Goal: Obtain resource: Download file/media

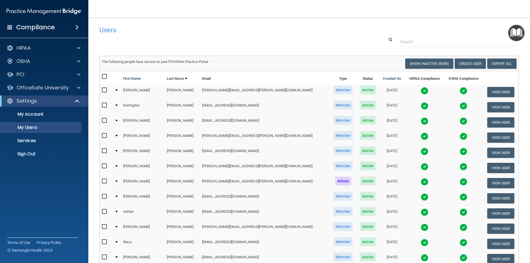
select select "20"
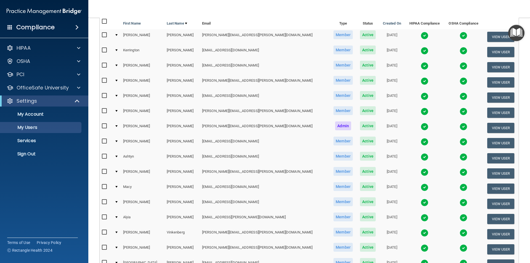
click at [421, 220] on img at bounding box center [425, 218] width 8 height 8
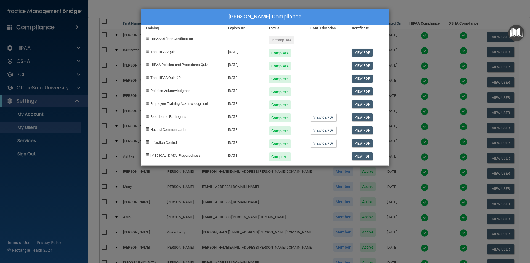
click at [402, 15] on div "[PERSON_NAME] Compliance Training Expires On Status Cont. Education Certificate…" at bounding box center [265, 131] width 530 height 263
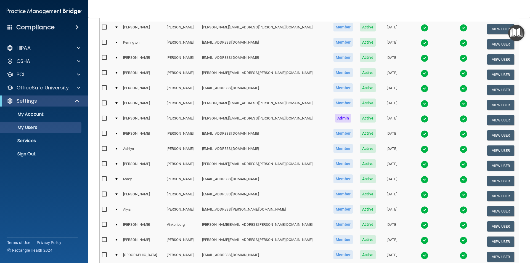
scroll to position [50, 0]
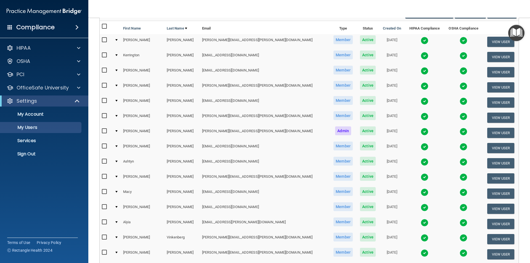
click at [460, 144] on img at bounding box center [464, 147] width 8 height 8
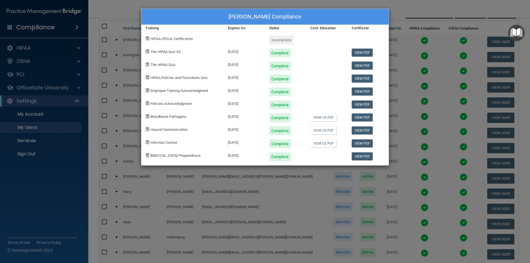
click at [397, 18] on div "[PERSON_NAME] Compliance Training Expires On Status Cont. Education Certificate…" at bounding box center [265, 131] width 530 height 263
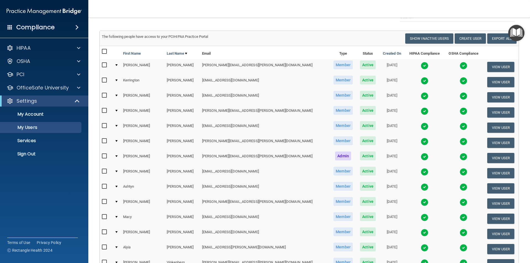
scroll to position [0, 0]
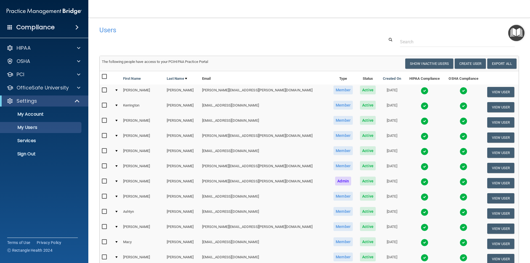
click at [460, 137] on img at bounding box center [464, 137] width 8 height 8
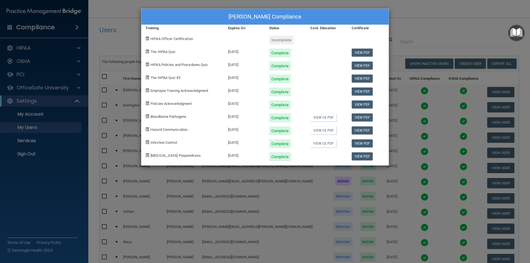
click at [403, 29] on div "[PERSON_NAME] Compliance Training Expires On Status Cont. Education Certificate…" at bounding box center [265, 131] width 530 height 263
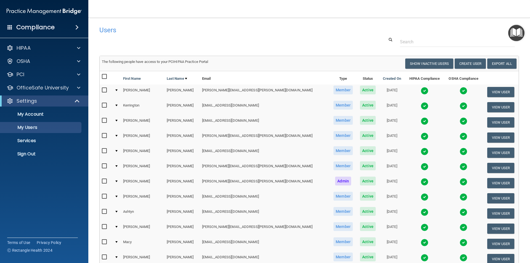
click at [460, 152] on img at bounding box center [464, 152] width 8 height 8
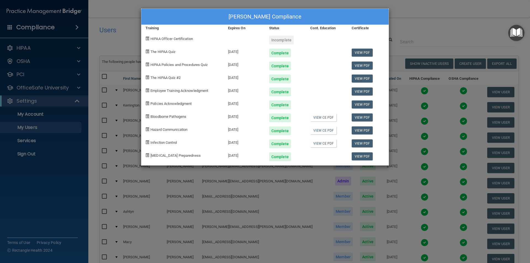
click at [396, 38] on div "[PERSON_NAME] Compliance Training Expires On Status Cont. Education Certificate…" at bounding box center [265, 131] width 530 height 263
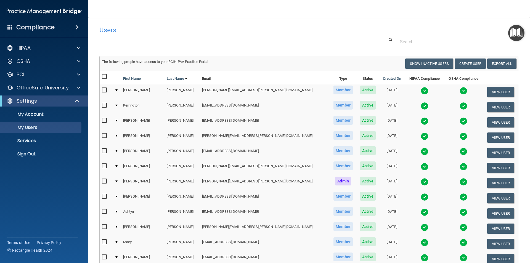
click at [460, 166] on img at bounding box center [464, 167] width 8 height 8
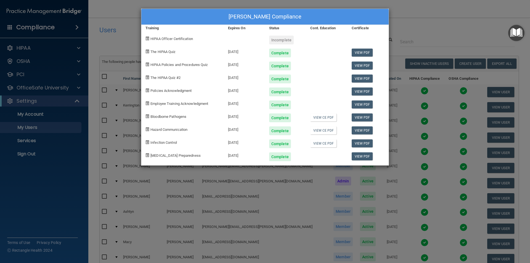
click at [307, 56] on div at bounding box center [326, 50] width 41 height 13
click at [397, 26] on div "[PERSON_NAME] Compliance Training Expires On Status Cont. Education Certificate…" at bounding box center [265, 131] width 530 height 263
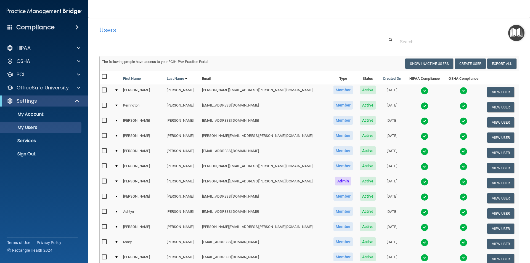
click at [460, 180] on img at bounding box center [464, 182] width 8 height 8
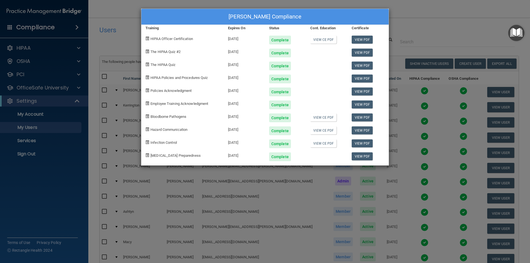
click at [399, 27] on div "[PERSON_NAME] Compliance Training Expires On Status Cont. Education Certificate…" at bounding box center [265, 131] width 530 height 263
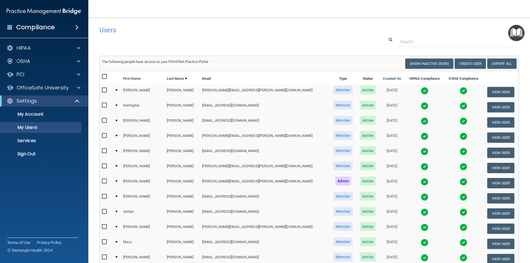
click at [460, 198] on img at bounding box center [464, 197] width 8 height 8
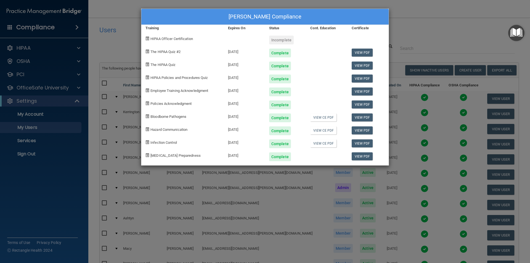
click at [409, 29] on div "[PERSON_NAME] Compliance Training Expires On Status Cont. Education Certificate…" at bounding box center [265, 131] width 530 height 263
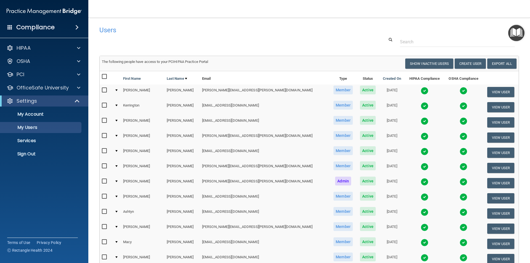
click at [460, 213] on img at bounding box center [464, 212] width 8 height 8
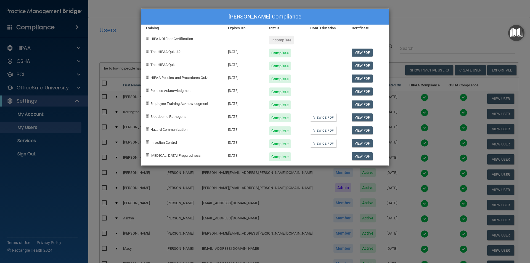
click at [396, 22] on div "[PERSON_NAME] Compliance Training Expires On Status Cont. Education Certificate…" at bounding box center [265, 131] width 530 height 263
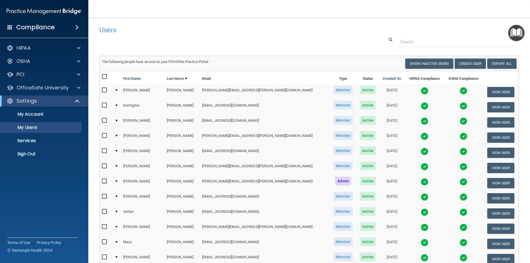
click at [460, 226] on img at bounding box center [464, 228] width 8 height 8
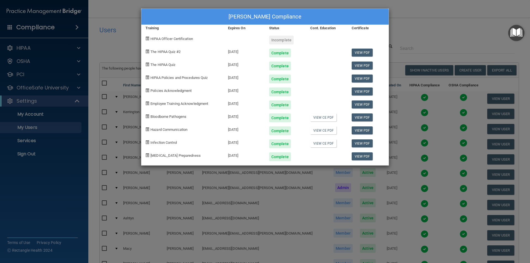
click at [405, 45] on div "[PERSON_NAME] Compliance Training Expires On Status Cont. Education Certificate…" at bounding box center [265, 131] width 530 height 263
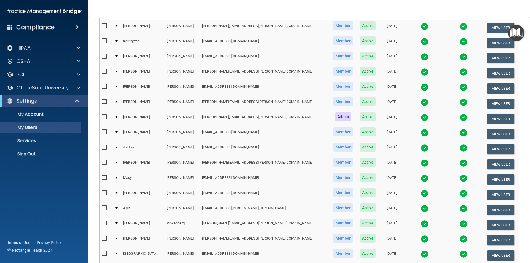
scroll to position [83, 0]
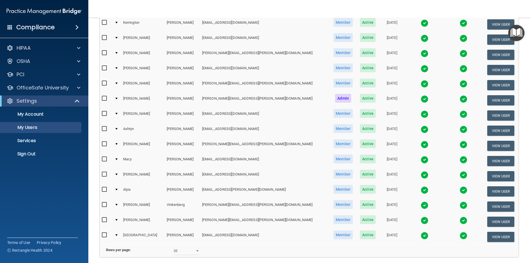
click at [460, 190] on img at bounding box center [464, 190] width 8 height 8
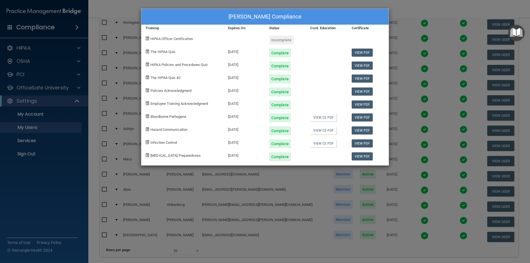
click at [398, 14] on div "[PERSON_NAME] Compliance Training Expires On Status Cont. Education Certificate…" at bounding box center [265, 131] width 530 height 263
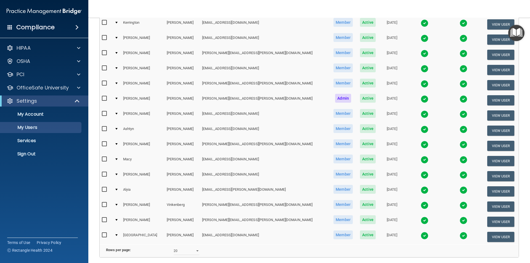
click at [460, 205] on img at bounding box center [464, 206] width 8 height 8
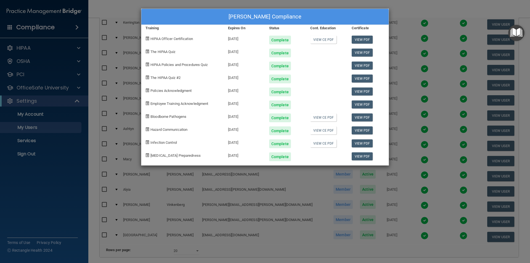
click at [404, 16] on div "[PERSON_NAME] Compliance Training Expires On Status Cont. Education Certificate…" at bounding box center [265, 131] width 530 height 263
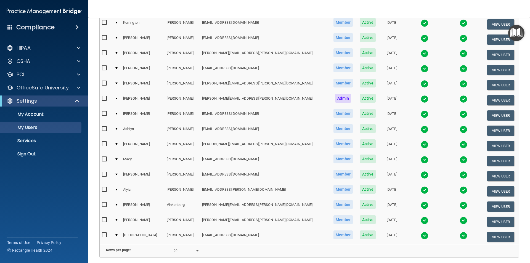
click at [460, 235] on img at bounding box center [464, 236] width 8 height 8
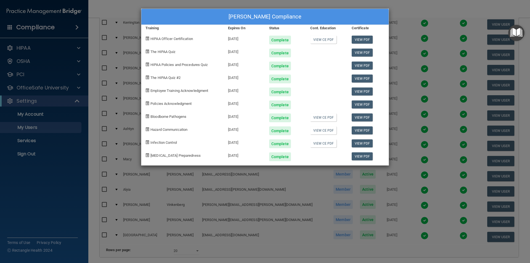
click at [399, 14] on div "[PERSON_NAME] Compliance Training Expires On Status Cont. Education Certificate…" at bounding box center [265, 131] width 530 height 263
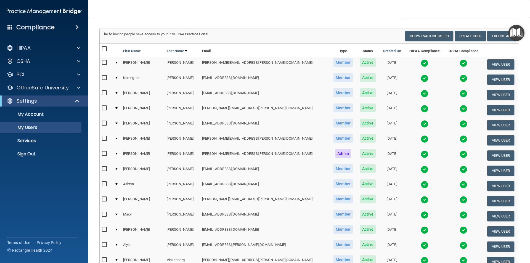
scroll to position [133, 0]
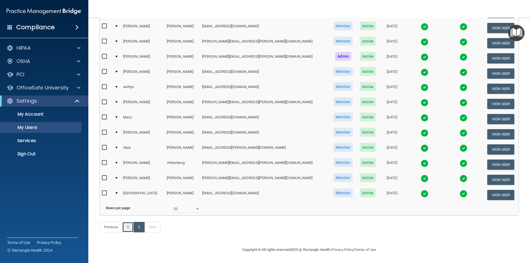
click at [130, 227] on link "1" at bounding box center [127, 227] width 11 height 10
select select "20"
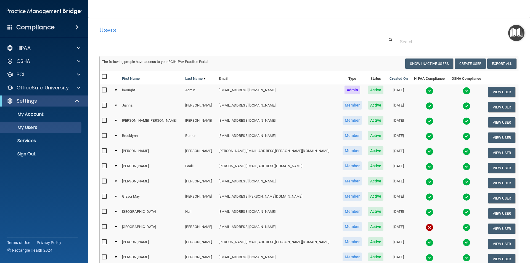
click at [463, 106] on img at bounding box center [467, 106] width 8 height 8
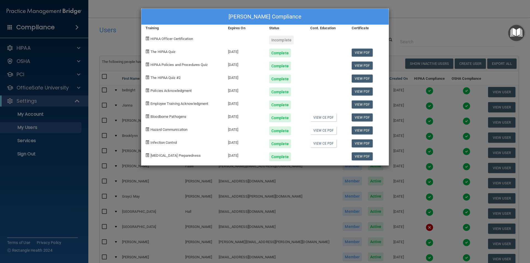
click at [415, 23] on div "[PERSON_NAME] Compliance Training Expires On Status Cont. Education Certificate…" at bounding box center [265, 131] width 530 height 263
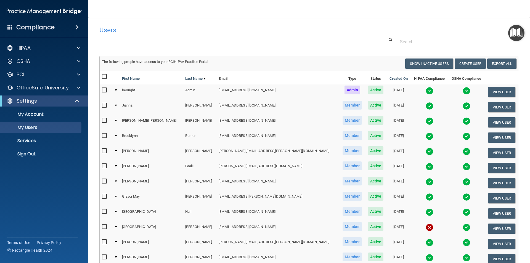
drag, startPoint x: 447, startPoint y: 123, endPoint x: 431, endPoint y: 121, distance: 15.9
click at [463, 123] on img at bounding box center [467, 121] width 8 height 8
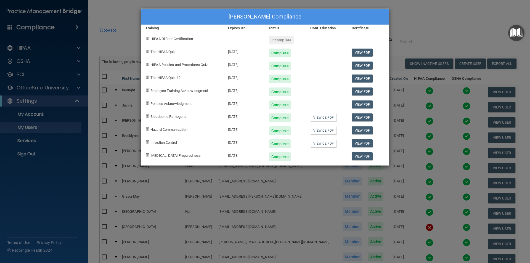
drag, startPoint x: 414, startPoint y: 23, endPoint x: 411, endPoint y: 25, distance: 3.6
click at [413, 24] on div "[PERSON_NAME] Compliance Training Expires On Status Cont. Education Certificate…" at bounding box center [265, 131] width 530 height 263
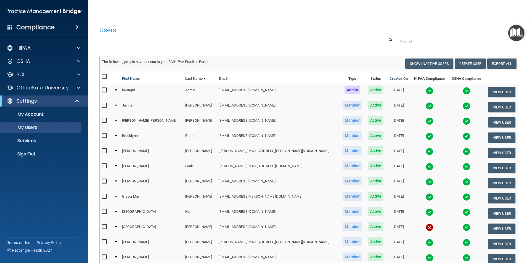
drag, startPoint x: 447, startPoint y: 136, endPoint x: 426, endPoint y: 136, distance: 20.2
click at [463, 136] on img at bounding box center [467, 137] width 8 height 8
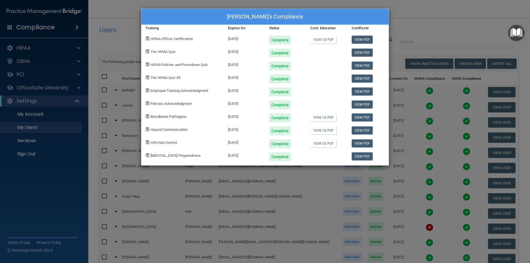
click at [403, 17] on div "[PERSON_NAME]'s Compliance Training Expires On Status Cont. Education Certifica…" at bounding box center [265, 131] width 530 height 263
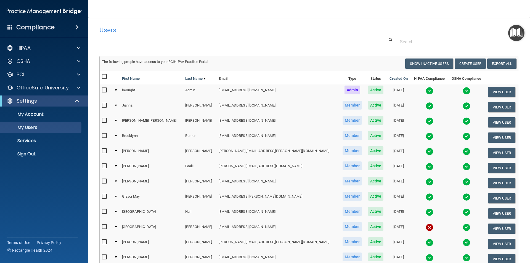
click at [463, 167] on img at bounding box center [467, 167] width 8 height 8
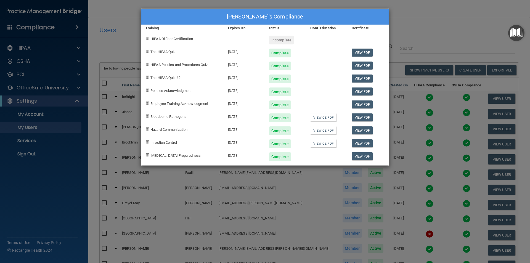
click at [407, 42] on div "[PERSON_NAME]'s Compliance Training Expires On Status Cont. Education Certifica…" at bounding box center [265, 131] width 530 height 263
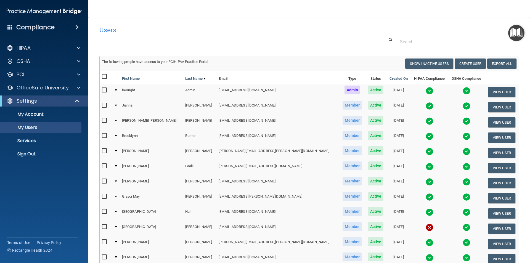
click at [463, 183] on img at bounding box center [467, 182] width 8 height 8
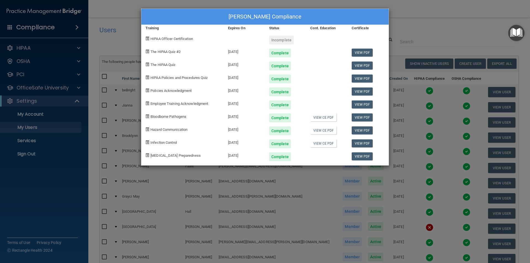
click at [400, 45] on div "[PERSON_NAME] Compliance Training Expires On Status Cont. Education Certificate…" at bounding box center [265, 131] width 530 height 263
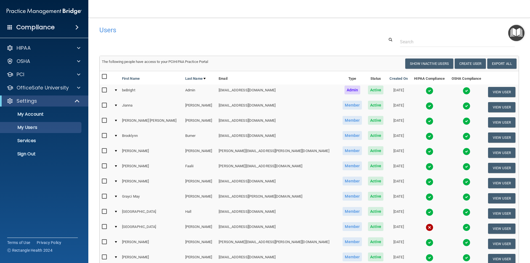
click at [463, 197] on img at bounding box center [467, 197] width 8 height 8
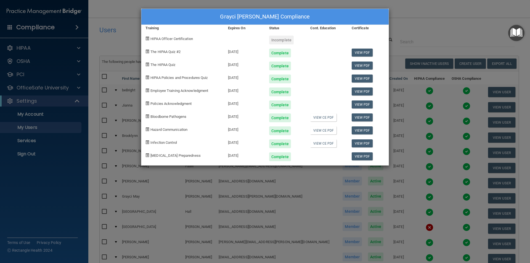
click at [408, 22] on div "Grayci [PERSON_NAME] Compliance Training Expires On Status Cont. Education Cert…" at bounding box center [265, 131] width 530 height 263
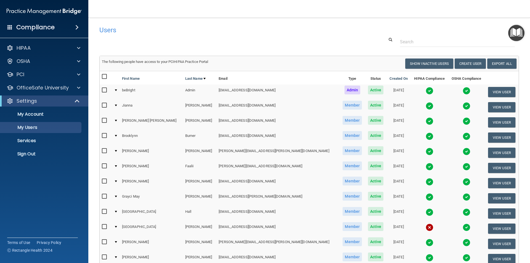
click at [463, 211] on img at bounding box center [467, 212] width 8 height 8
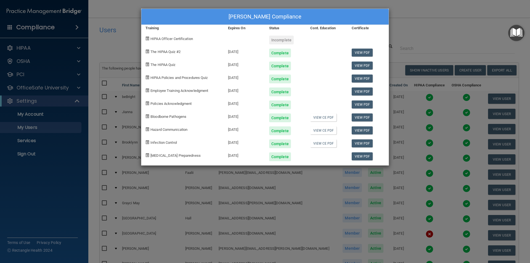
click at [398, 31] on div "[PERSON_NAME] Compliance Training Expires On Status Cont. Education Certificate…" at bounding box center [265, 131] width 530 height 263
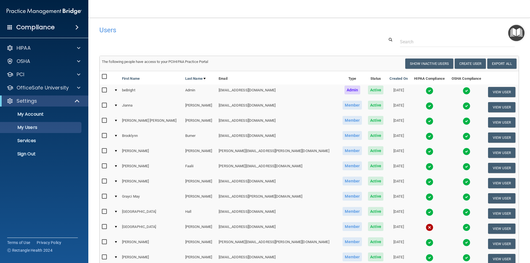
click at [452, 211] on td at bounding box center [466, 213] width 36 height 15
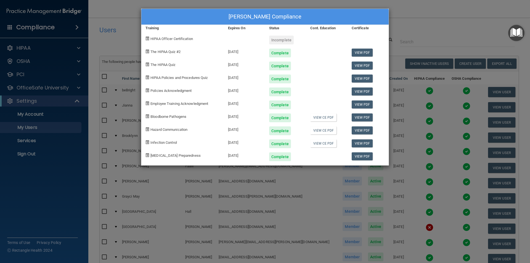
drag, startPoint x: 405, startPoint y: 25, endPoint x: 401, endPoint y: 36, distance: 12.2
click at [406, 25] on div "[PERSON_NAME] Compliance Training Expires On Status Cont. Education Certificate…" at bounding box center [265, 131] width 530 height 263
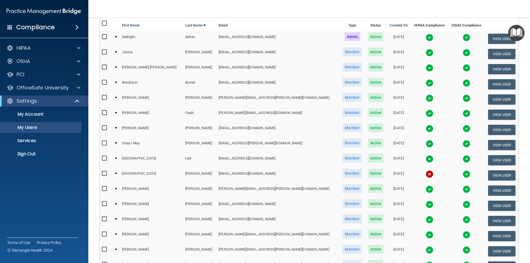
scroll to position [55, 0]
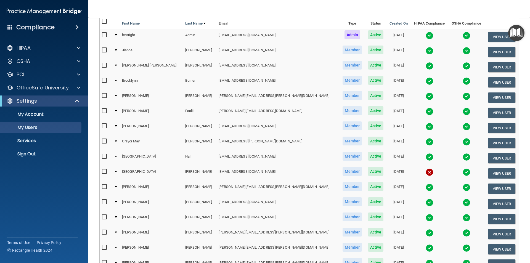
click at [463, 203] on img at bounding box center [467, 203] width 8 height 8
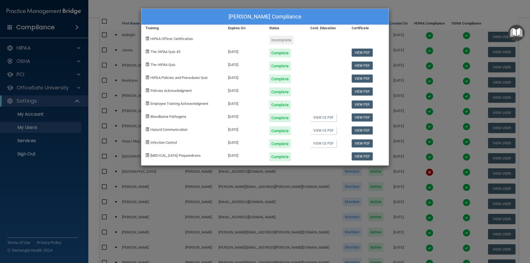
click at [390, 25] on div "[PERSON_NAME] Compliance Training Expires On Status Cont. Education Certificate…" at bounding box center [265, 131] width 530 height 263
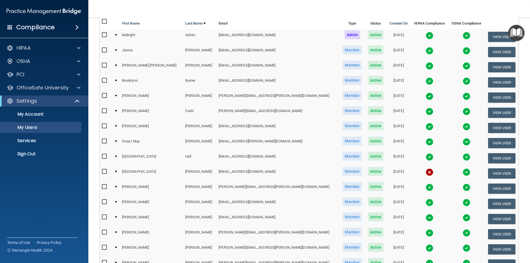
click at [463, 215] on img at bounding box center [467, 218] width 8 height 8
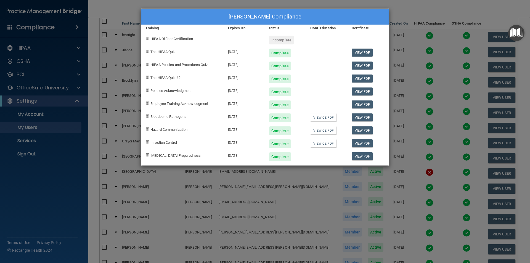
drag, startPoint x: 399, startPoint y: 17, endPoint x: 391, endPoint y: 30, distance: 15.7
click at [401, 18] on div "[PERSON_NAME] Compliance Training Expires On Status Cont. Education Certificate…" at bounding box center [265, 131] width 530 height 263
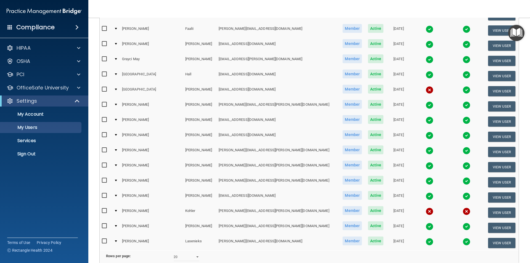
scroll to position [138, 0]
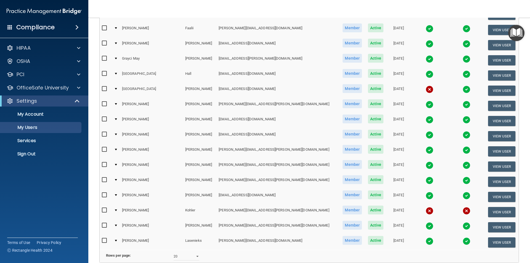
click at [463, 152] on img at bounding box center [467, 150] width 8 height 8
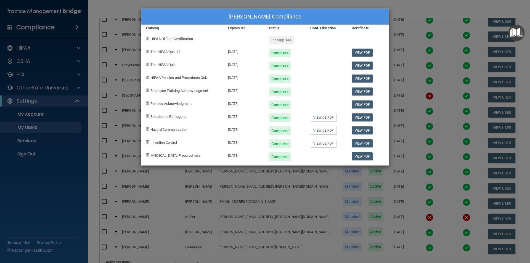
click at [403, 6] on div "[PERSON_NAME] Compliance Training Expires On Status Cont. Education Certificate…" at bounding box center [265, 131] width 530 height 263
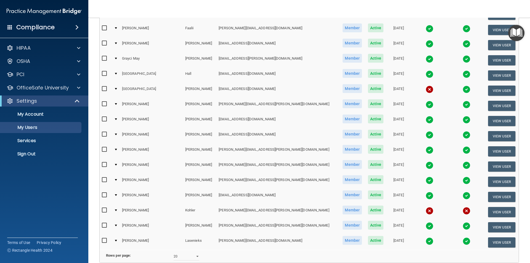
click at [463, 166] on img at bounding box center [467, 165] width 8 height 8
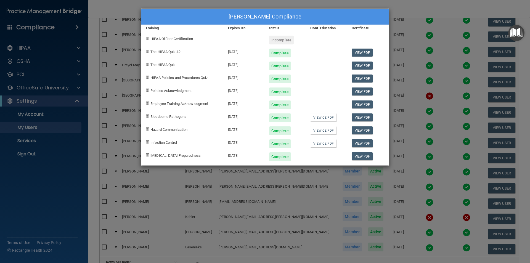
click at [397, 10] on div "[PERSON_NAME] Compliance Training Expires On Status Cont. Education Certificate…" at bounding box center [265, 131] width 530 height 263
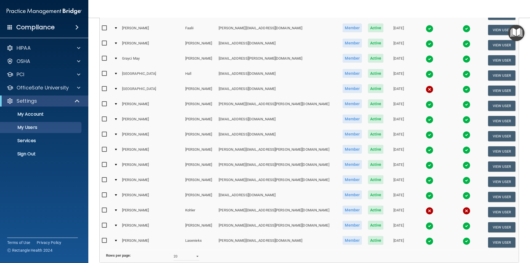
click at [463, 196] on img at bounding box center [467, 196] width 8 height 8
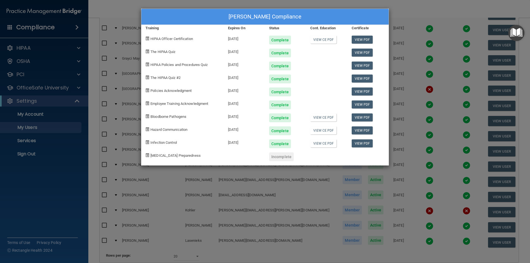
click at [403, 18] on div "[PERSON_NAME] Compliance Training Expires On Status Cont. Education Certificate…" at bounding box center [265, 131] width 530 height 263
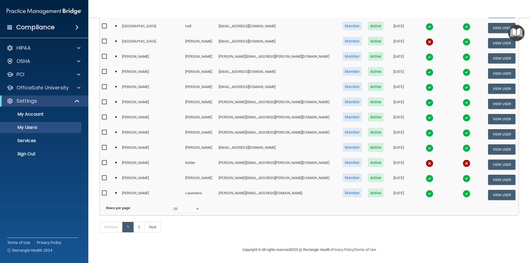
scroll to position [193, 0]
click at [463, 175] on img at bounding box center [467, 179] width 8 height 8
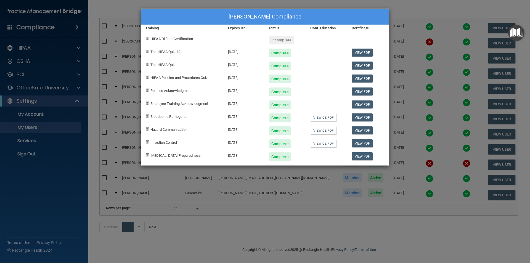
click at [396, 14] on div "[PERSON_NAME] Compliance Training Expires On Status Cont. Education Certificate…" at bounding box center [265, 131] width 530 height 263
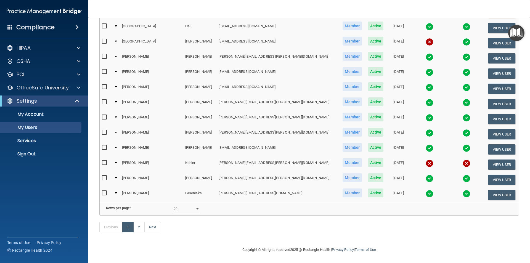
click at [463, 190] on img at bounding box center [467, 194] width 8 height 8
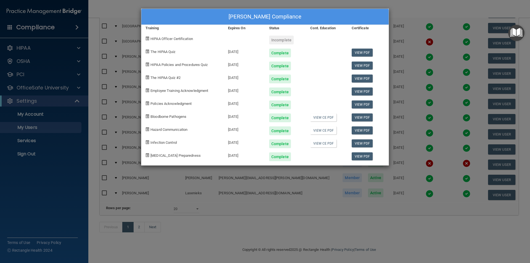
drag, startPoint x: 397, startPoint y: 15, endPoint x: 399, endPoint y: 24, distance: 9.2
click at [397, 15] on div "[PERSON_NAME] Compliance Training Expires On Status Cont. Education Certificate…" at bounding box center [265, 131] width 530 height 263
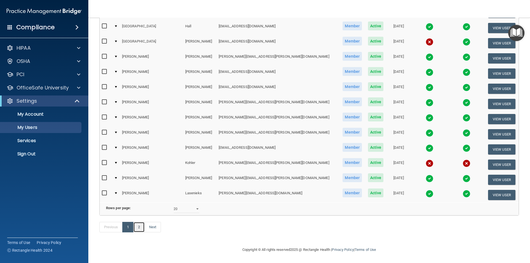
click at [140, 230] on link "2" at bounding box center [138, 227] width 11 height 10
select select "20"
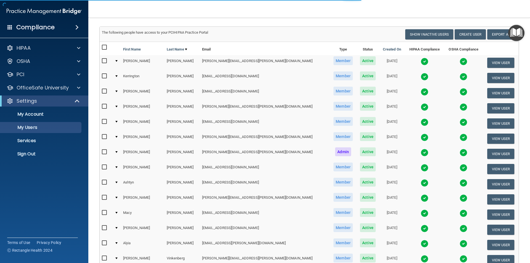
scroll to position [83, 0]
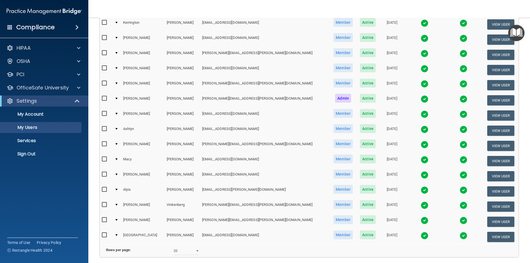
click at [460, 190] on img at bounding box center [464, 190] width 8 height 8
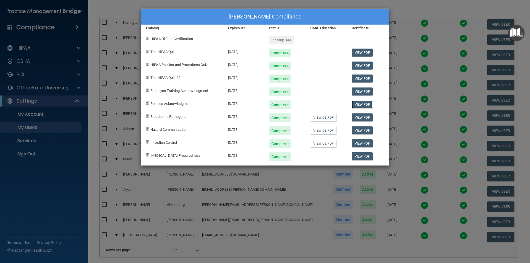
click at [359, 107] on link "View PDF" at bounding box center [362, 104] width 21 height 8
click at [360, 141] on link "View PDF" at bounding box center [362, 143] width 21 height 8
click at [398, 14] on div "[PERSON_NAME] Compliance Training Expires On Status Cont. Education Certificate…" at bounding box center [265, 131] width 530 height 263
